Goal: Information Seeking & Learning: Learn about a topic

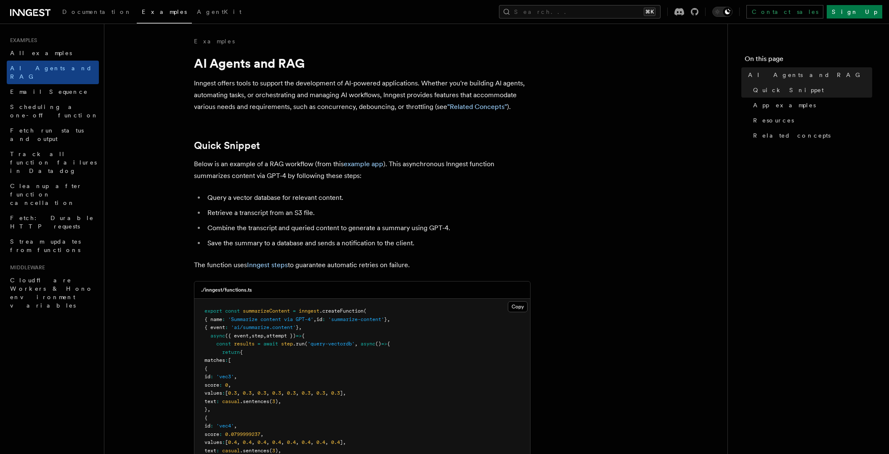
drag, startPoint x: 586, startPoint y: 160, endPoint x: 594, endPoint y: 162, distance: 8.0
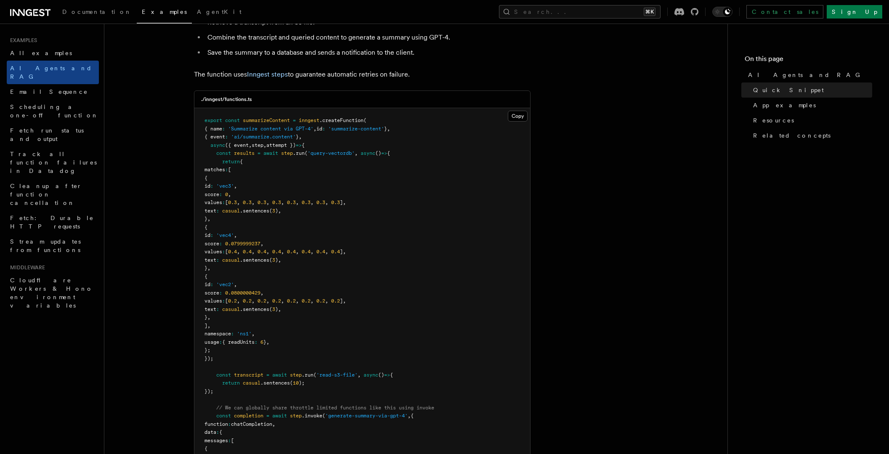
scroll to position [196, 0]
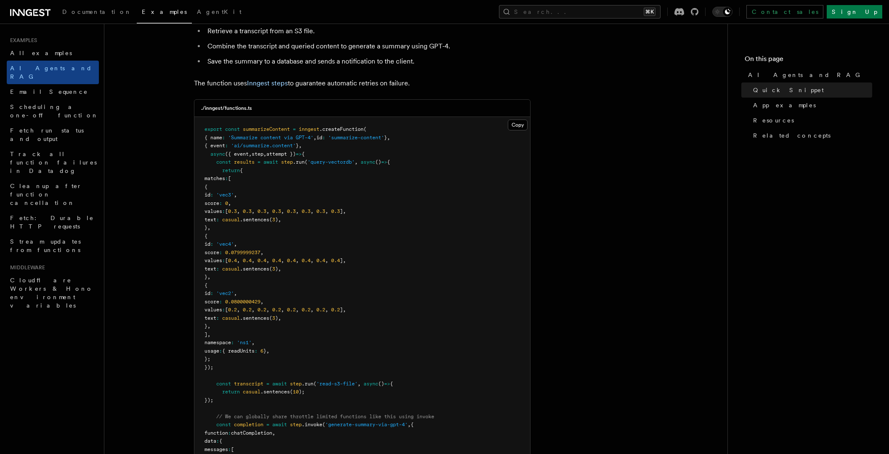
scroll to position [179, 0]
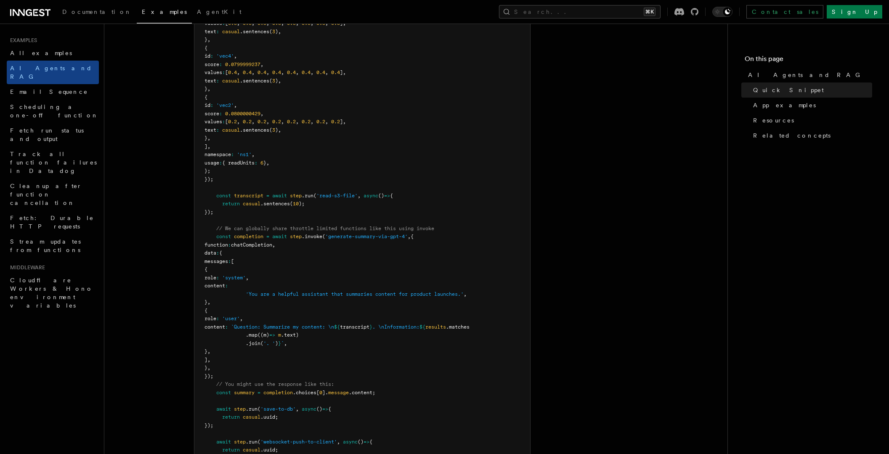
scroll to position [376, 0]
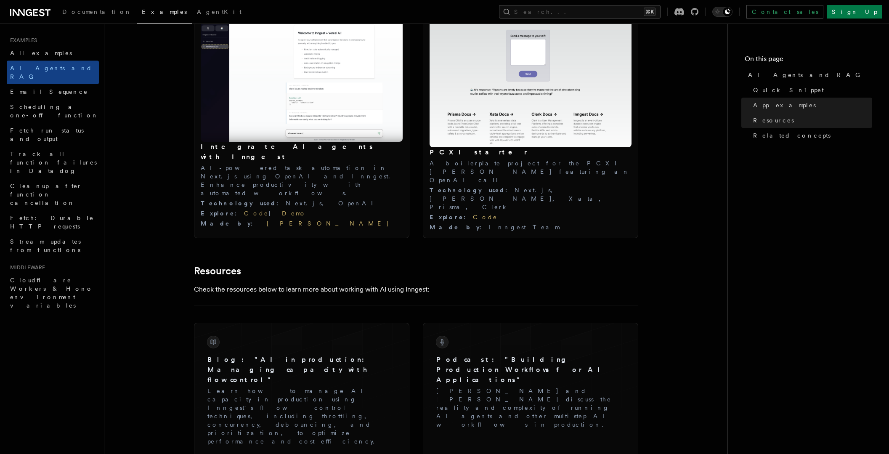
scroll to position [967, 0]
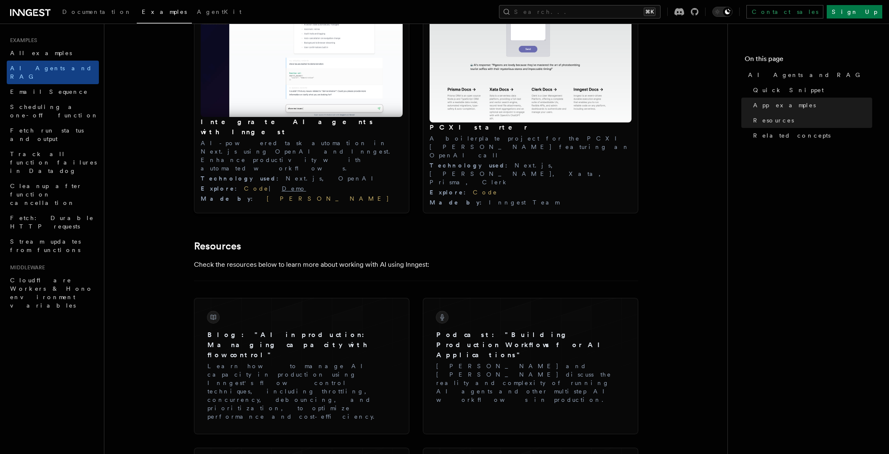
click at [282, 185] on link "Demo" at bounding box center [294, 188] width 24 height 7
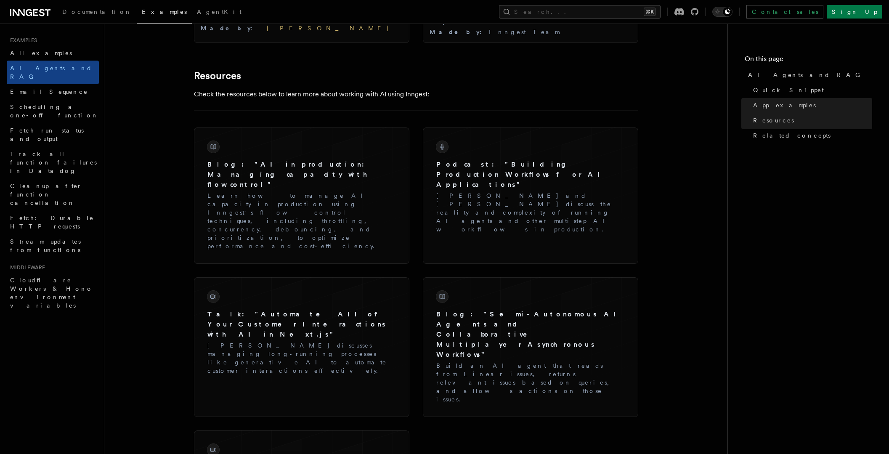
scroll to position [1172, 0]
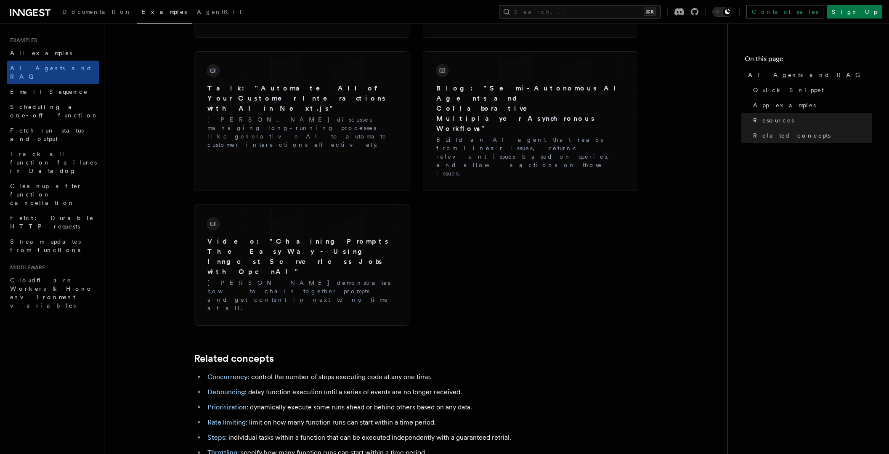
scroll to position [1366, 0]
click at [197, 12] on span "AgentKit" at bounding box center [219, 11] width 45 height 7
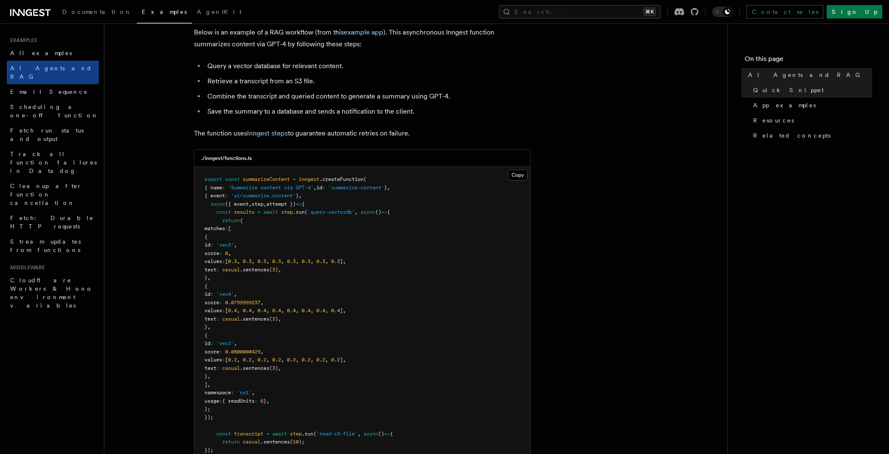
scroll to position [276, 0]
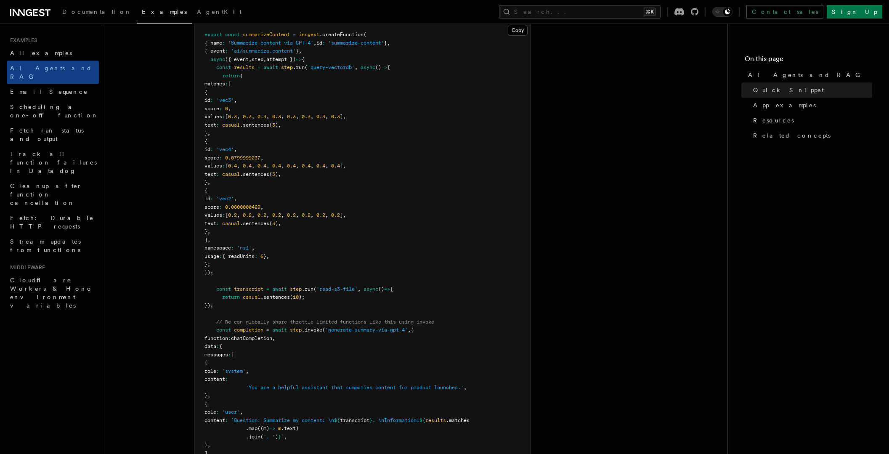
click at [56, 277] on span "Cloudflare Workers & Hono environment variables" at bounding box center [51, 293] width 83 height 32
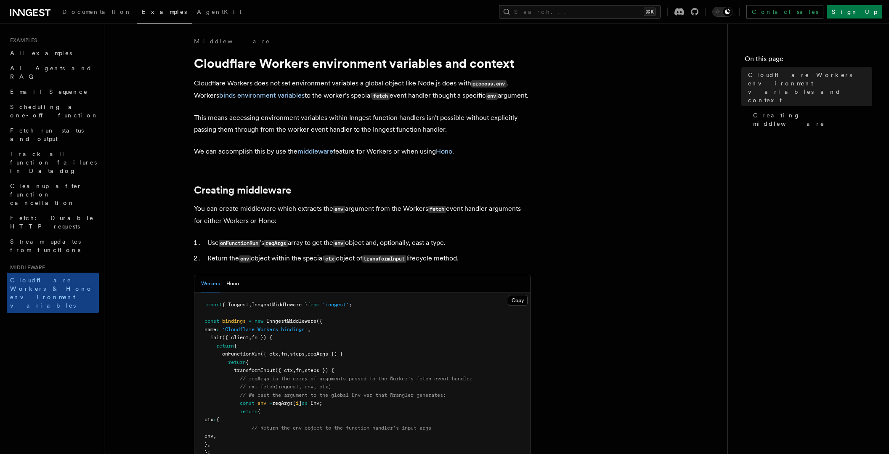
click at [633, 162] on article "Middleware Cloudflare Workers environment variables and context Cloudflare Work…" at bounding box center [416, 456] width 596 height 839
click at [538, 109] on article "Middleware Cloudflare Workers environment variables and context Cloudflare Work…" at bounding box center [416, 456] width 596 height 839
click at [50, 71] on span "AI Agents and RAG" at bounding box center [51, 72] width 82 height 15
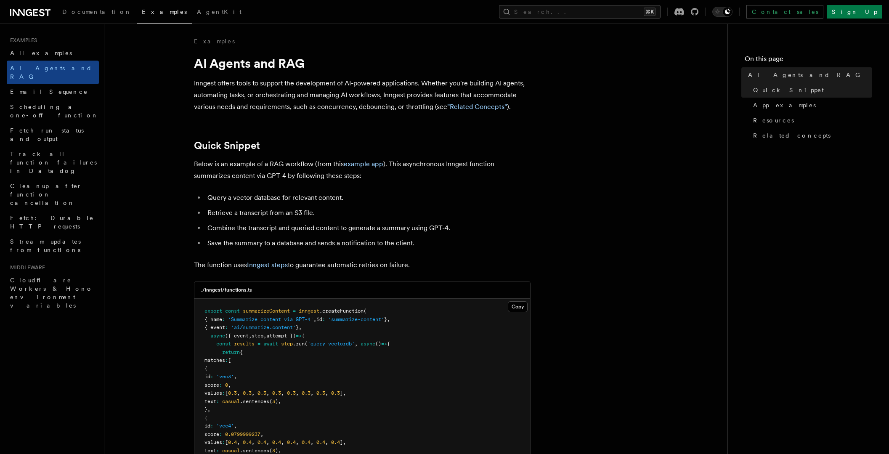
click at [368, 165] on link "example app" at bounding box center [364, 164] width 40 height 8
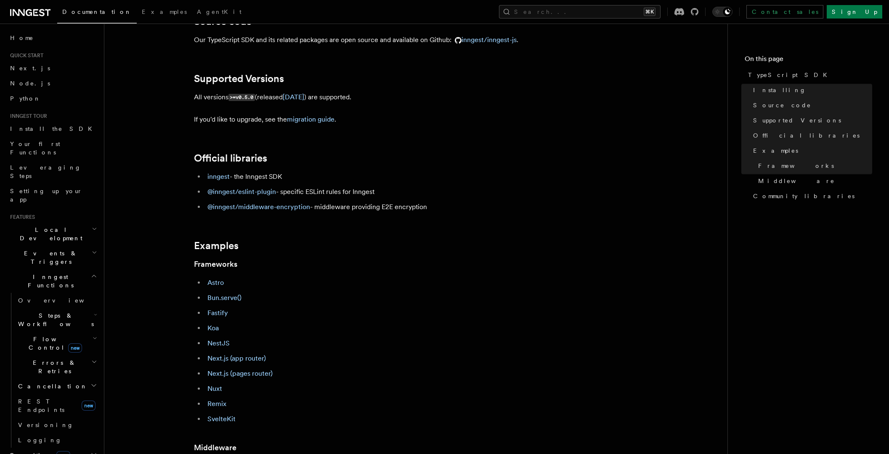
scroll to position [236, 0]
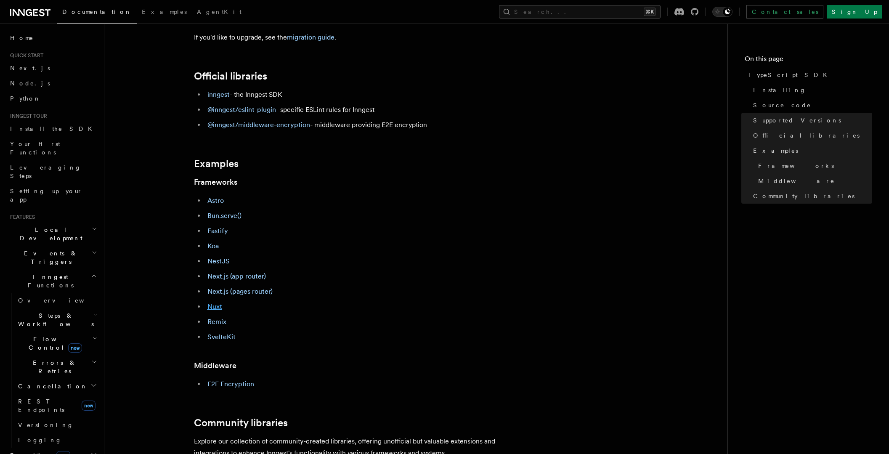
click at [213, 306] on link "Nuxt" at bounding box center [214, 307] width 15 height 8
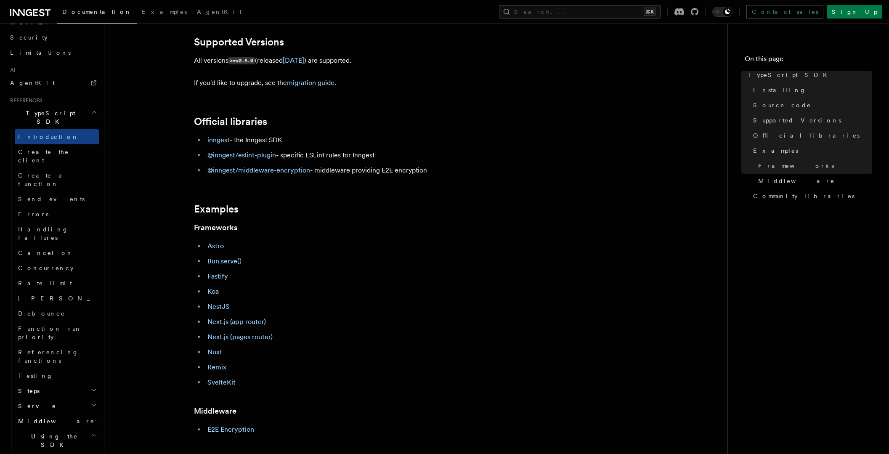
scroll to position [211, 0]
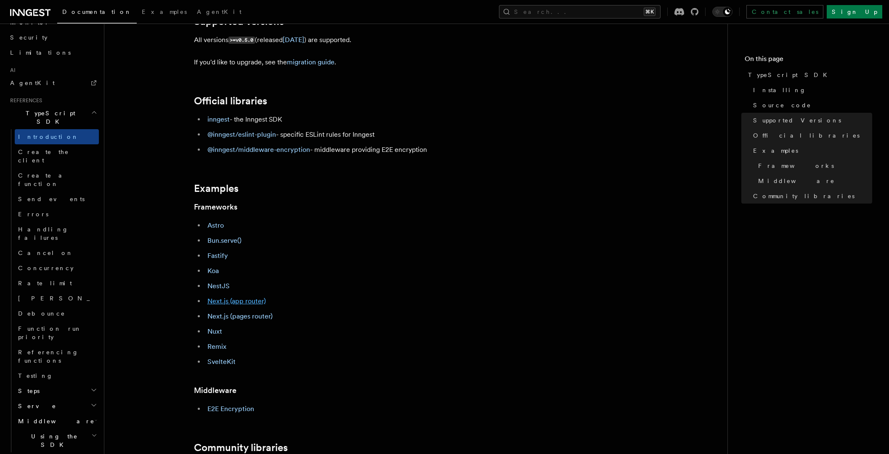
click at [234, 303] on link "Next.js (app router)" at bounding box center [236, 301] width 58 height 8
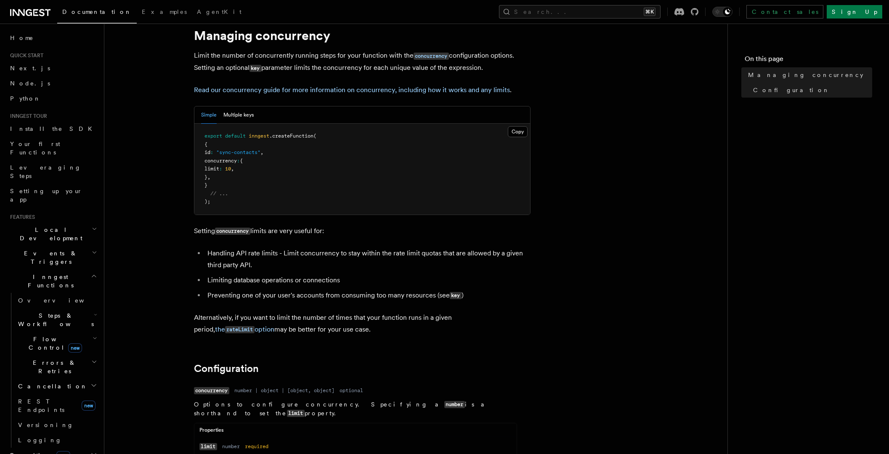
scroll to position [49, 0]
